Goal: Communication & Community: Answer question/provide support

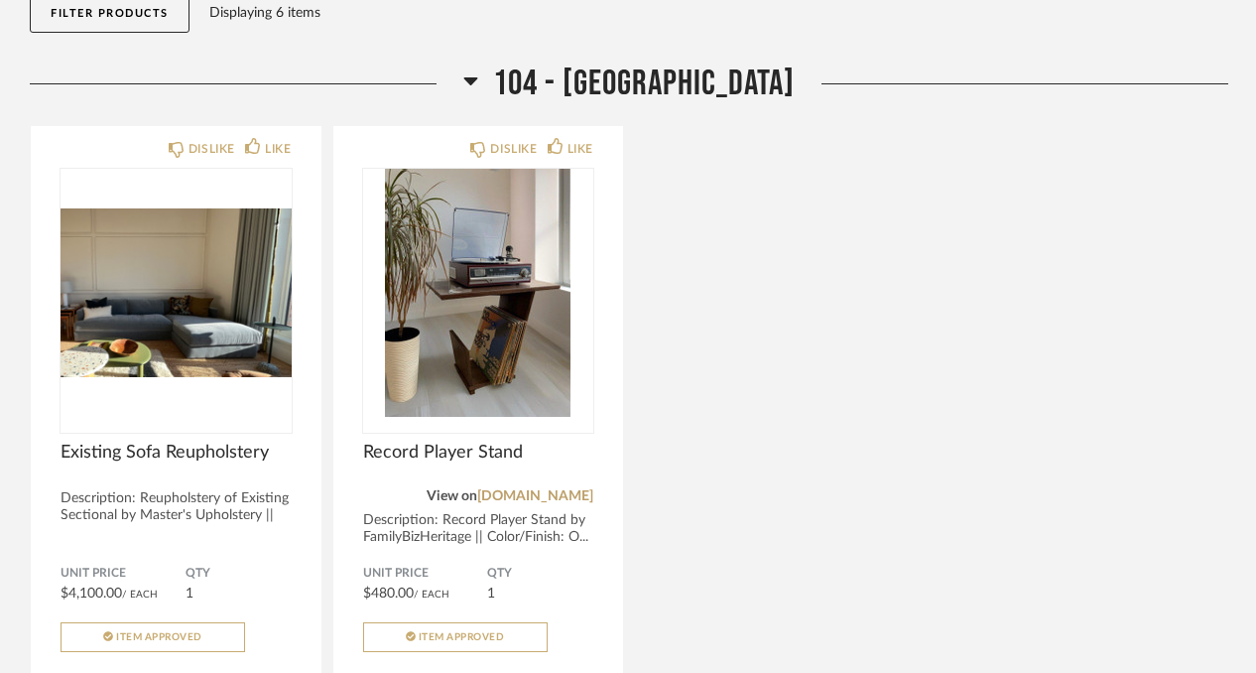
scroll to position [402, 0]
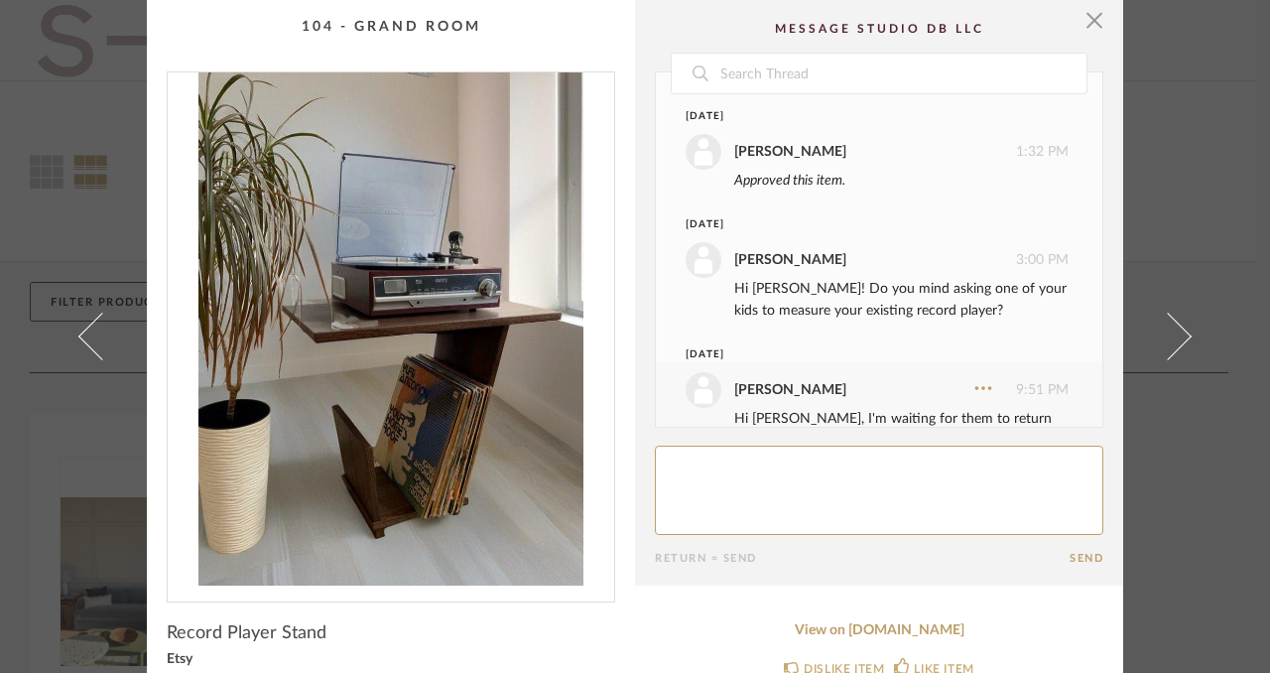
scroll to position [51, 0]
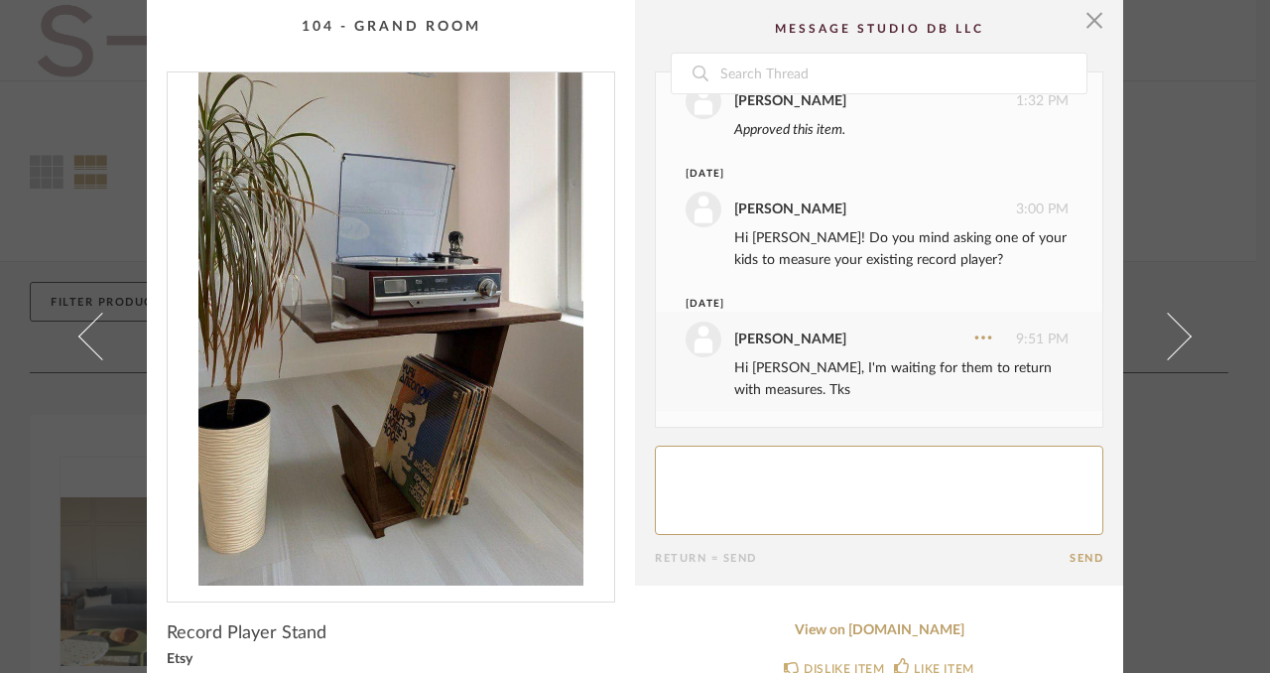
click at [832, 479] on textarea at bounding box center [879, 489] width 448 height 89
paste textarea "13.5” profundidade 16.5” largura"
click at [725, 462] on textarea at bounding box center [879, 489] width 448 height 89
click at [722, 490] on textarea at bounding box center [879, 489] width 448 height 89
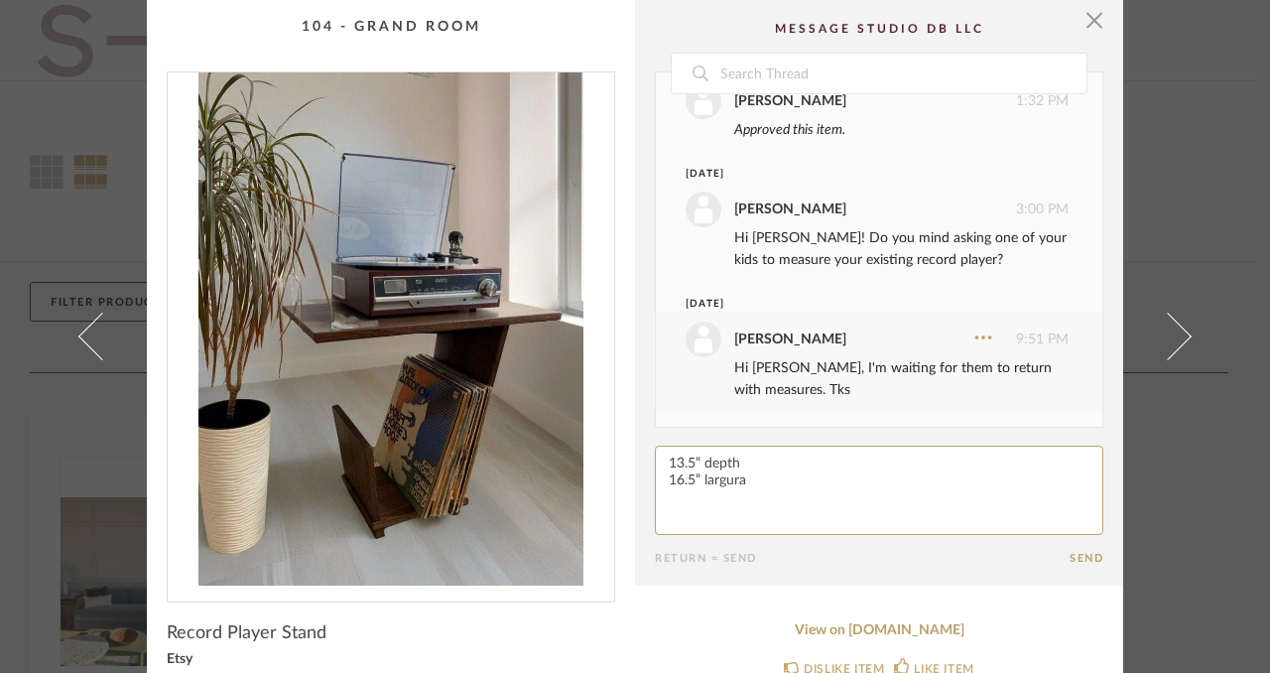
click at [722, 490] on textarea at bounding box center [879, 489] width 448 height 89
type textarea "13.5” depth 16.5” front/wide"
click at [1078, 558] on button "Send" at bounding box center [1087, 558] width 34 height 13
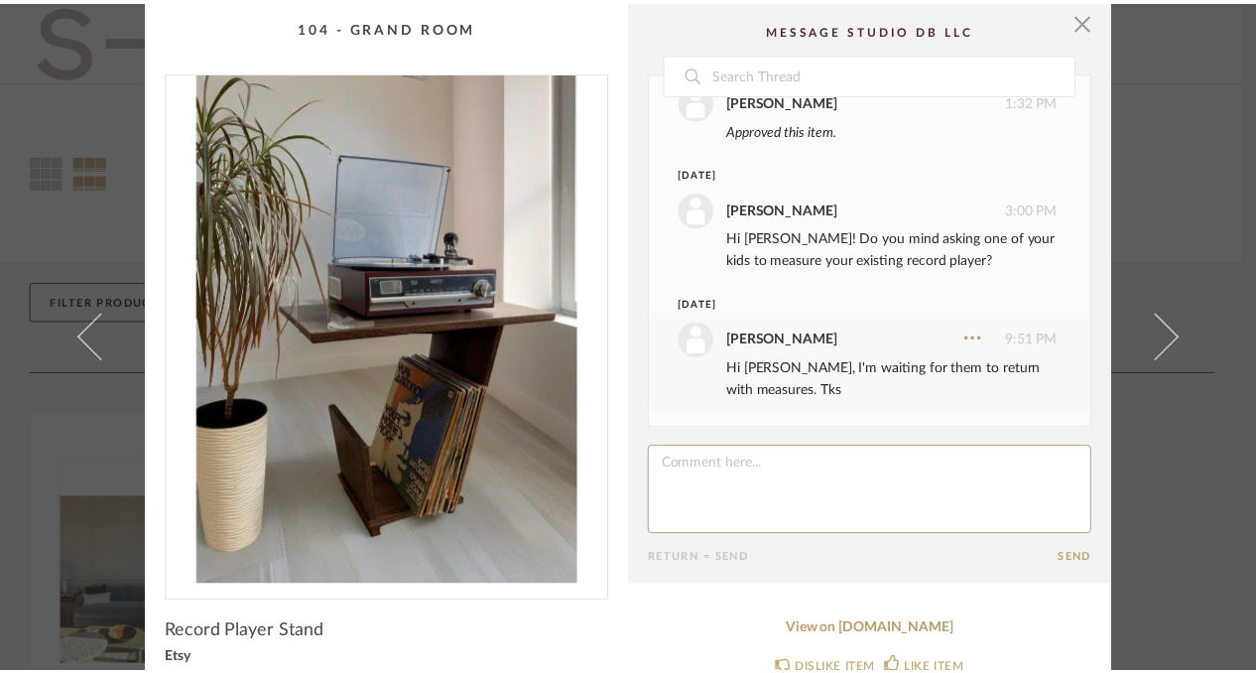
scroll to position [159, 0]
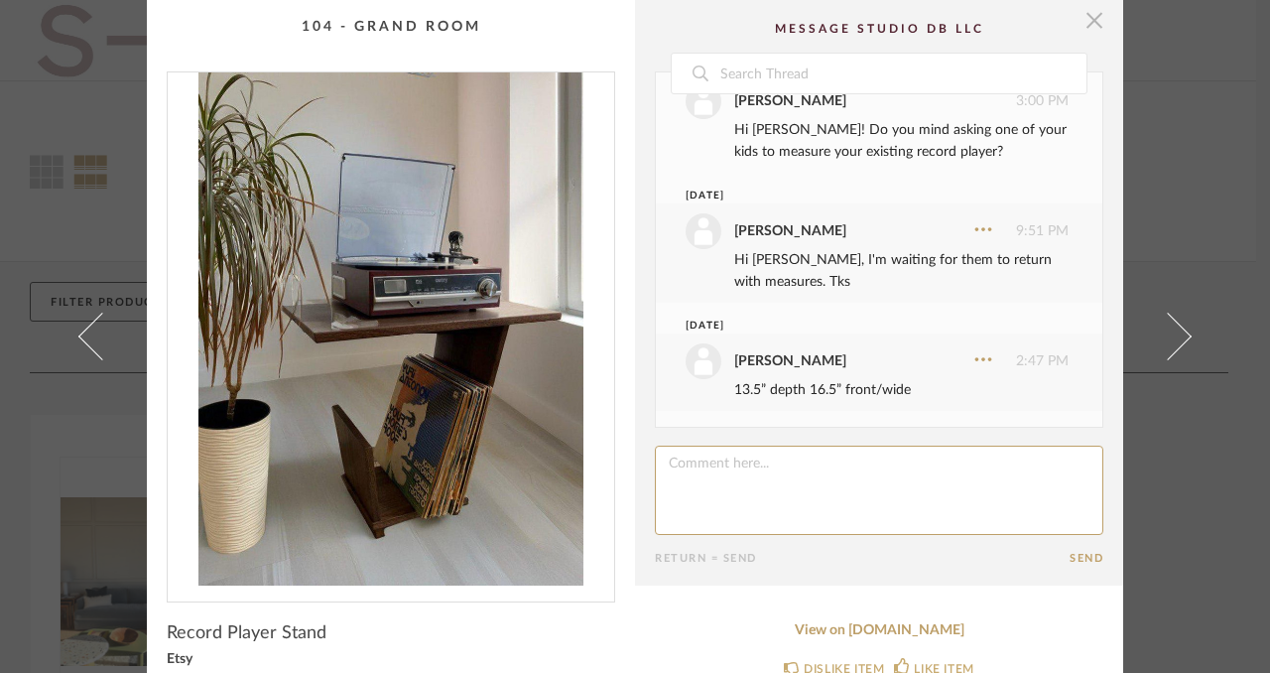
click at [1085, 15] on span "button" at bounding box center [1094, 20] width 40 height 40
